Goal: Information Seeking & Learning: Learn about a topic

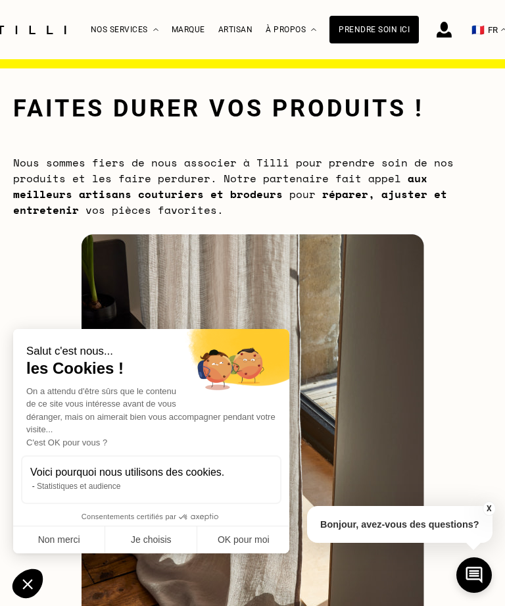
click at [53, 551] on button "Non merci" at bounding box center [59, 540] width 92 height 28
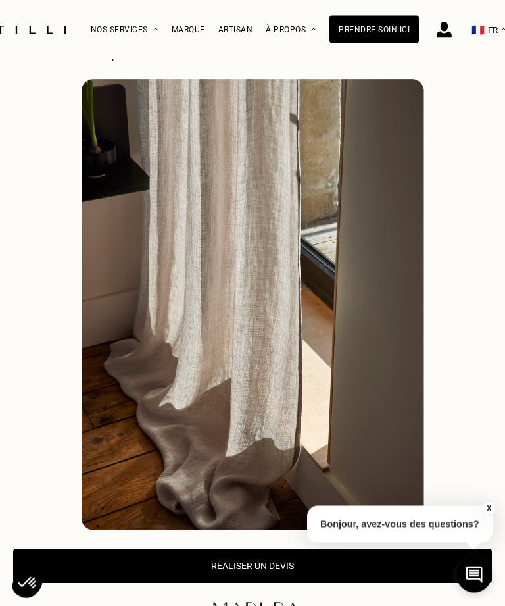
click at [484, 516] on button "X" at bounding box center [488, 508] width 13 height 14
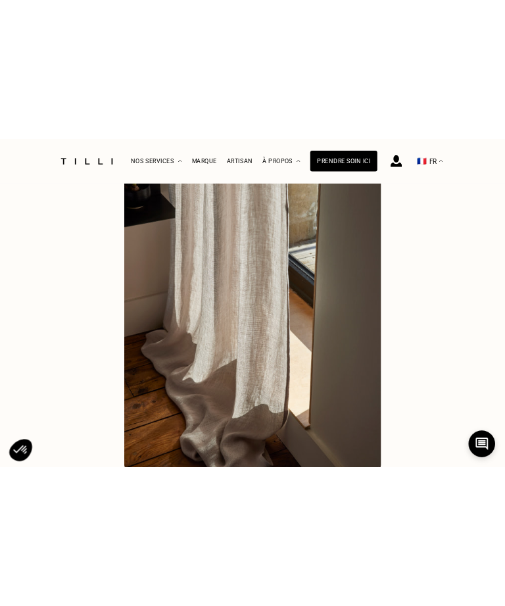
scroll to position [155, 0]
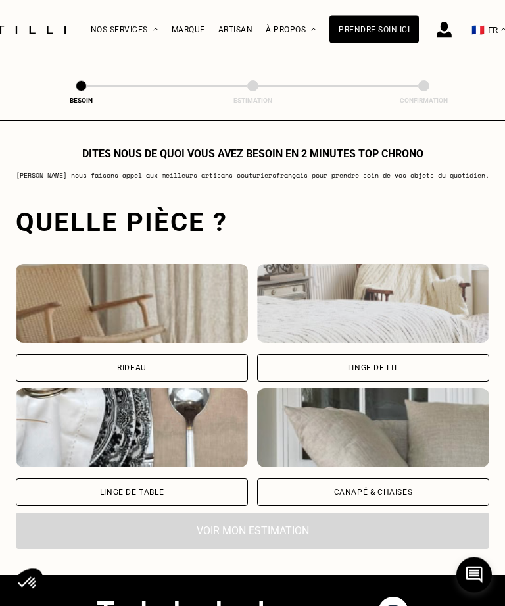
click at [140, 382] on div "Rideau" at bounding box center [132, 369] width 232 height 28
select select "FR"
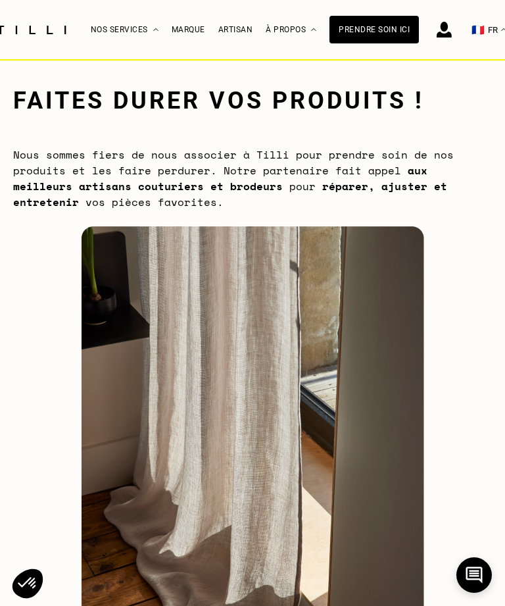
scroll to position [0, 0]
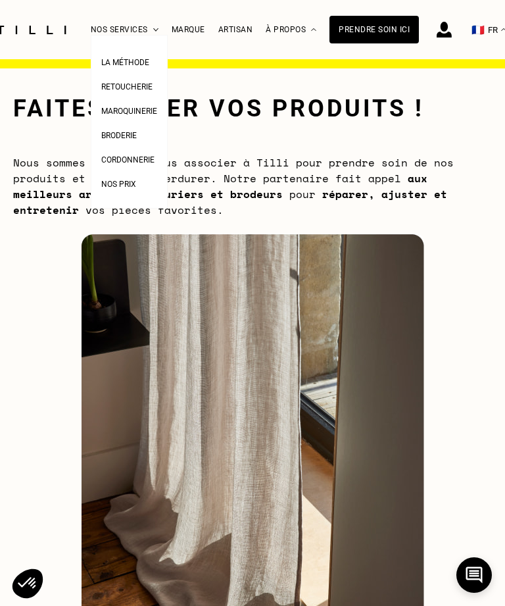
click at [146, 80] on link "Retoucherie" at bounding box center [126, 85] width 51 height 14
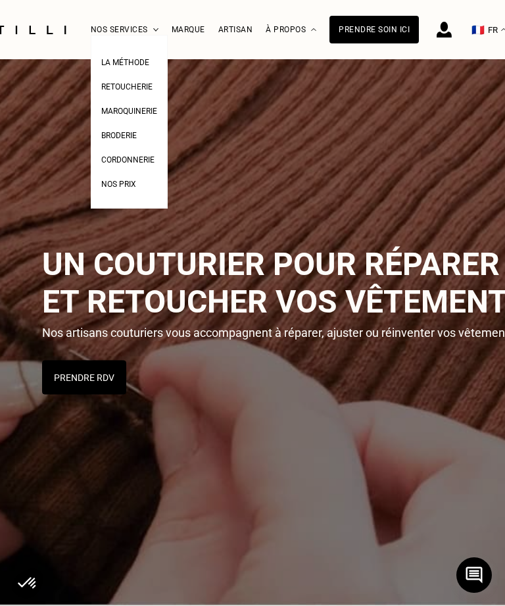
click at [121, 190] on link "Nos prix" at bounding box center [118, 183] width 35 height 14
select select "FR"
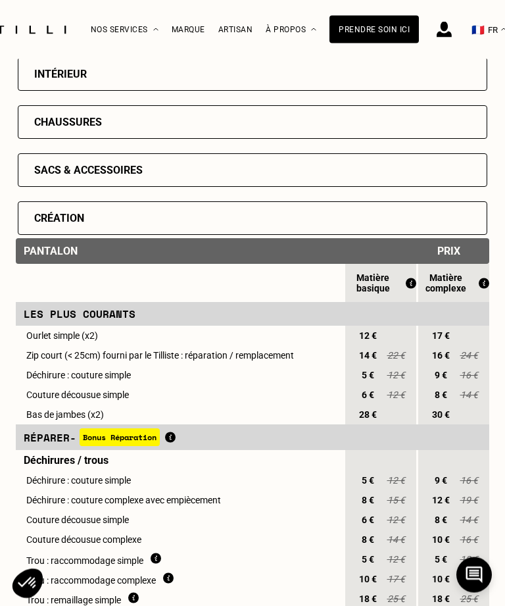
scroll to position [523, 0]
click at [317, 180] on div "Sacs & accessoires" at bounding box center [253, 170] width 470 height 34
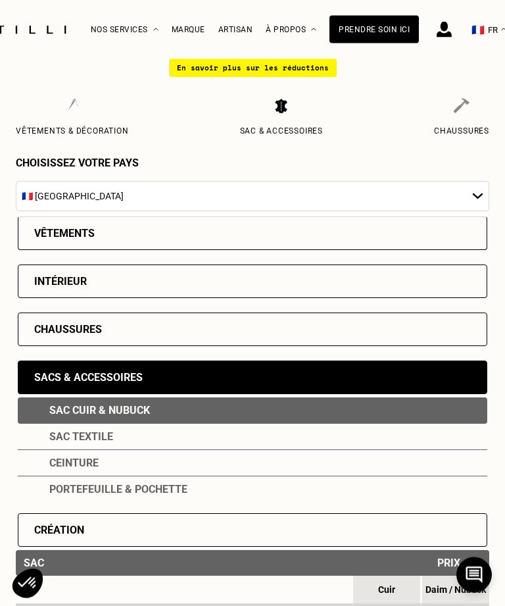
scroll to position [0, 0]
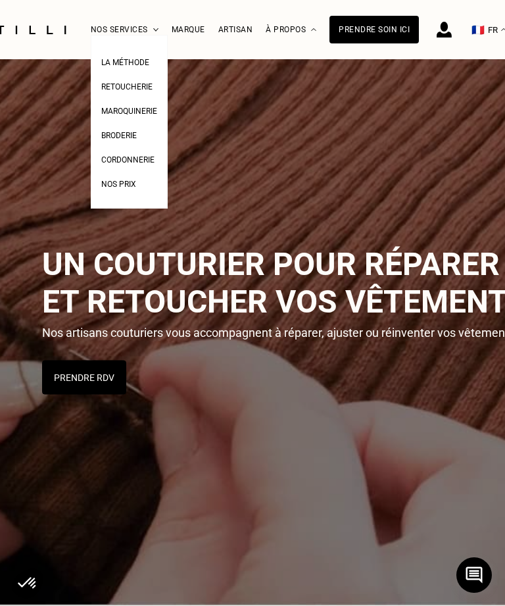
click at [117, 189] on span "Nos prix" at bounding box center [118, 184] width 35 height 9
select select "FR"
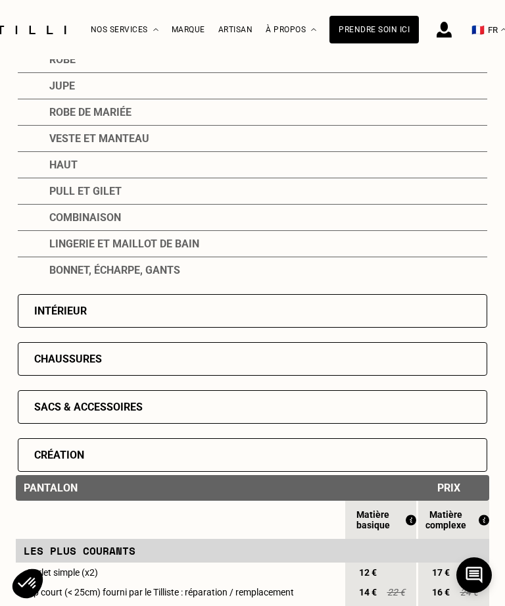
scroll to position [295, 0]
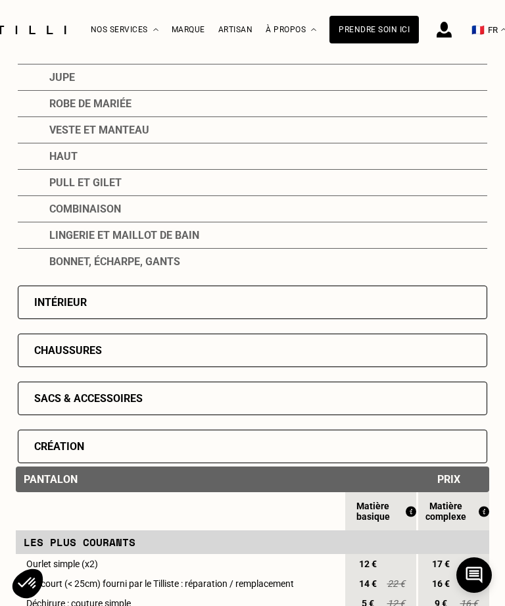
click at [73, 306] on div "Intérieur" at bounding box center [60, 302] width 53 height 13
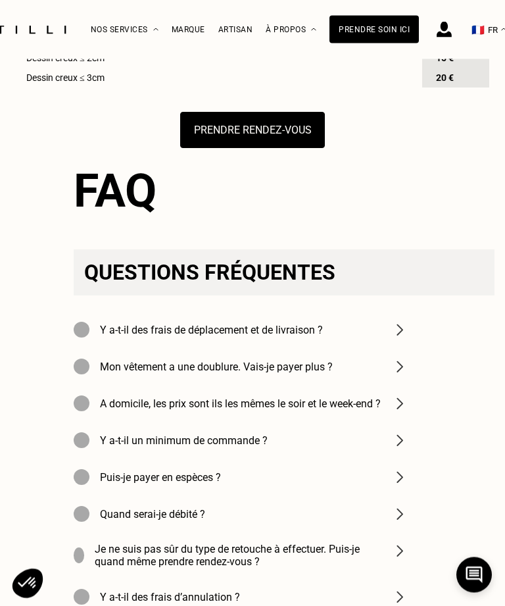
scroll to position [1361, 0]
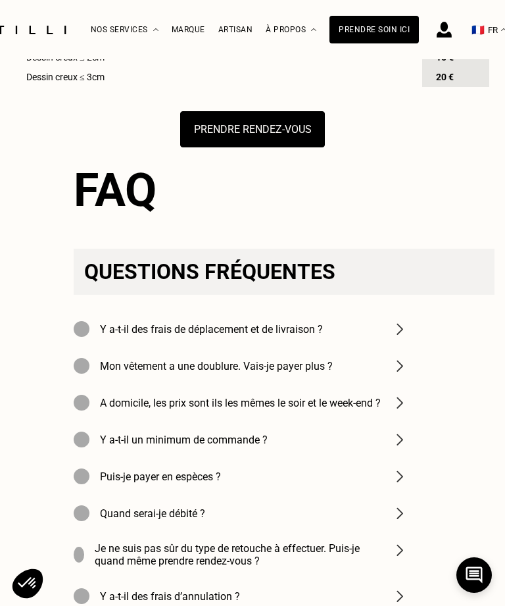
click at [402, 337] on img at bounding box center [400, 329] width 16 height 16
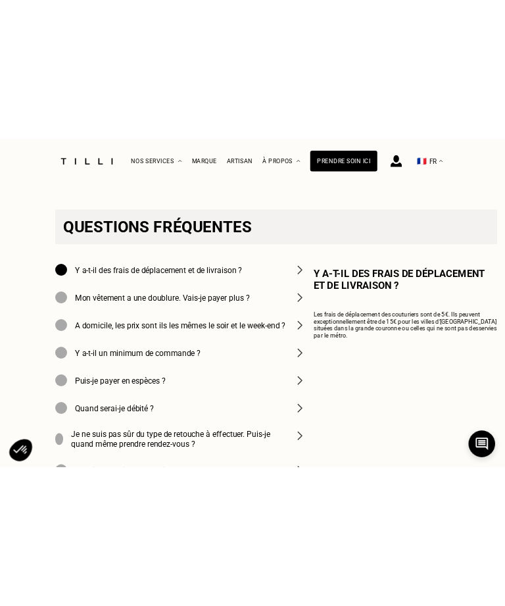
scroll to position [1431, 0]
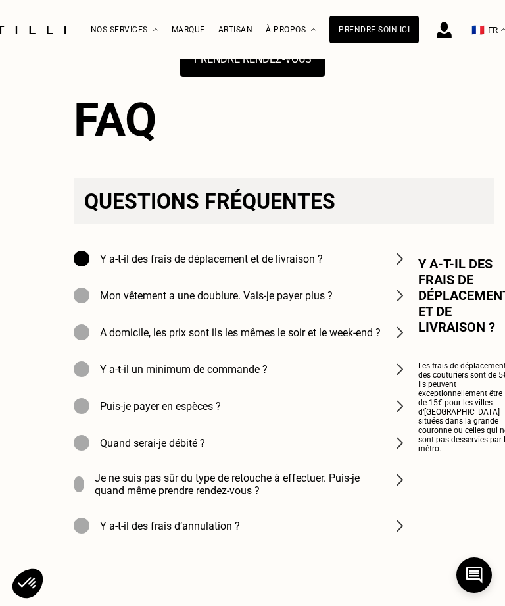
click at [307, 302] on h4 "Mon vêtement a une doublure. Vais-je payer plus ?" at bounding box center [216, 296] width 233 height 13
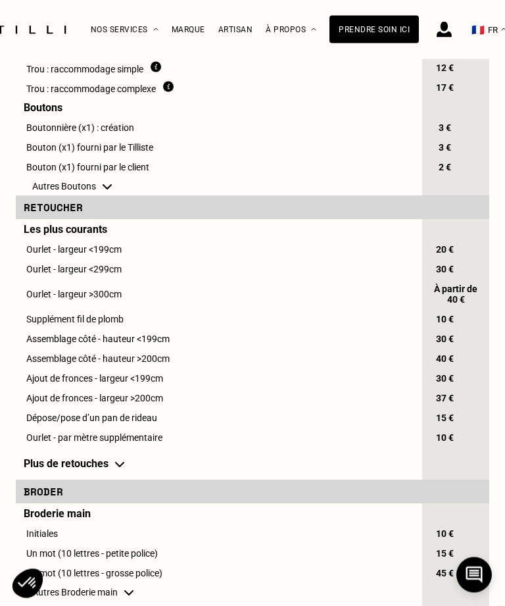
scroll to position [709, 0]
